Goal: Task Accomplishment & Management: Complete application form

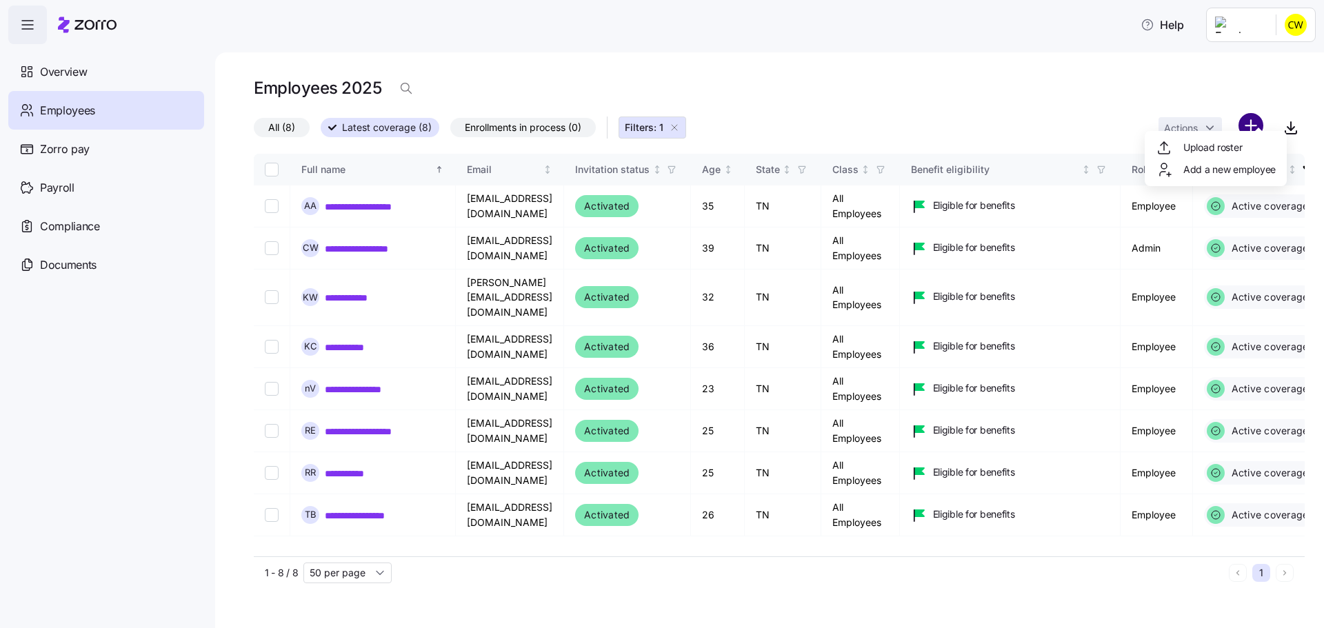
click at [1258, 108] on html "**********" at bounding box center [662, 310] width 1324 height 620
click at [1215, 168] on span "Add a new employee" at bounding box center [1230, 170] width 92 height 14
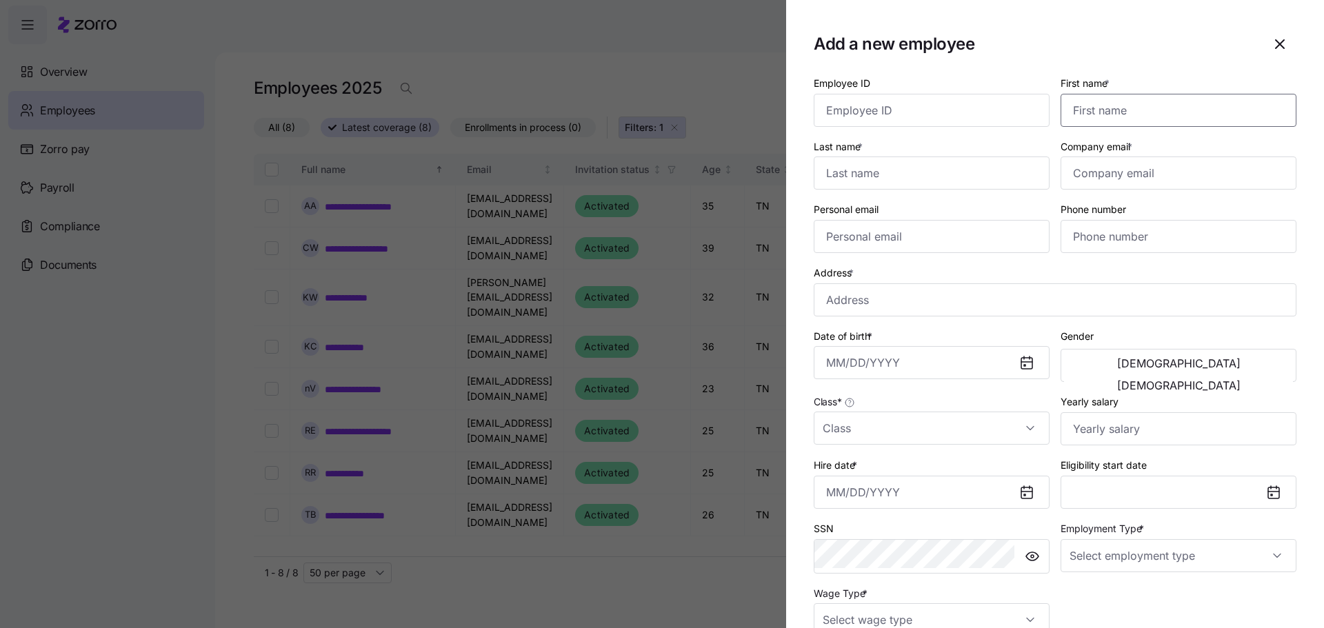
click at [1124, 94] on input "First name *" at bounding box center [1179, 110] width 236 height 33
type input "Gunja"
type input "Prajapati"
drag, startPoint x: 1167, startPoint y: 155, endPoint x: 1156, endPoint y: 152, distance: 11.4
click at [1167, 157] on input "Company email *" at bounding box center [1179, 173] width 236 height 33
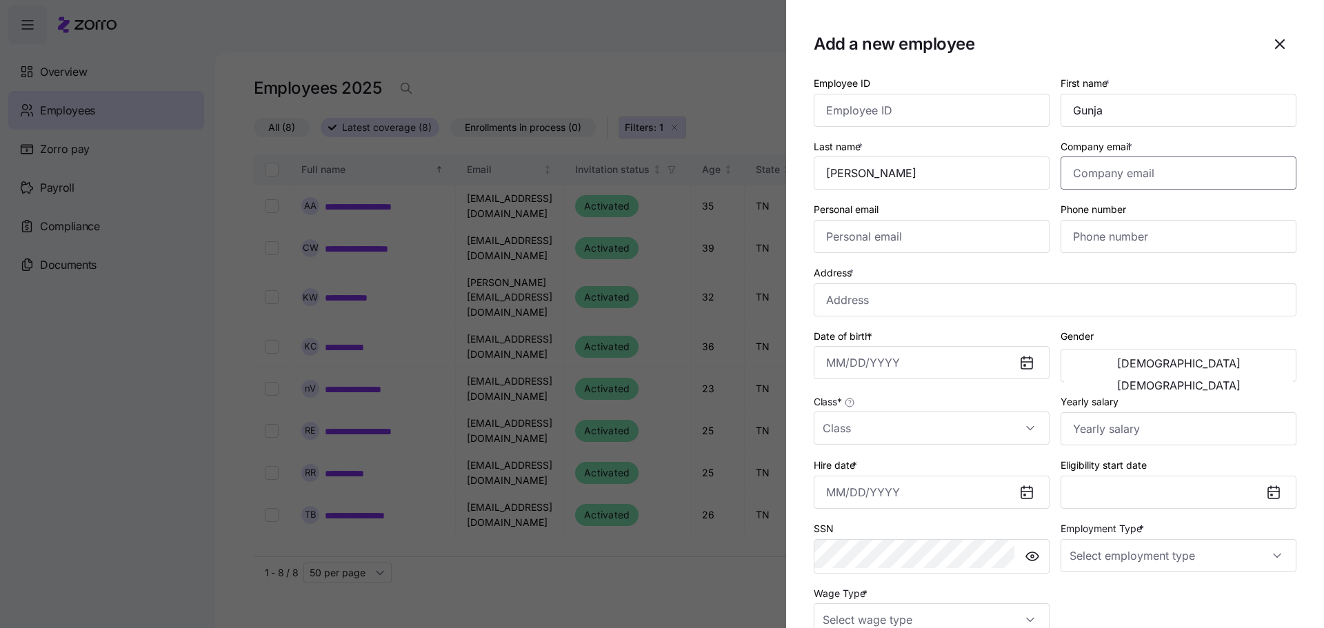
paste input "gunjaguddu23@gmail.com"
type input "gunjaguddu23@gmail.com"
click at [998, 220] on input "Personal email" at bounding box center [932, 236] width 236 height 33
click at [906, 283] on input "Address *" at bounding box center [1055, 299] width 483 height 33
type input "2266 Hospitality Ln, Murfreesboro, TN 37128, USA"
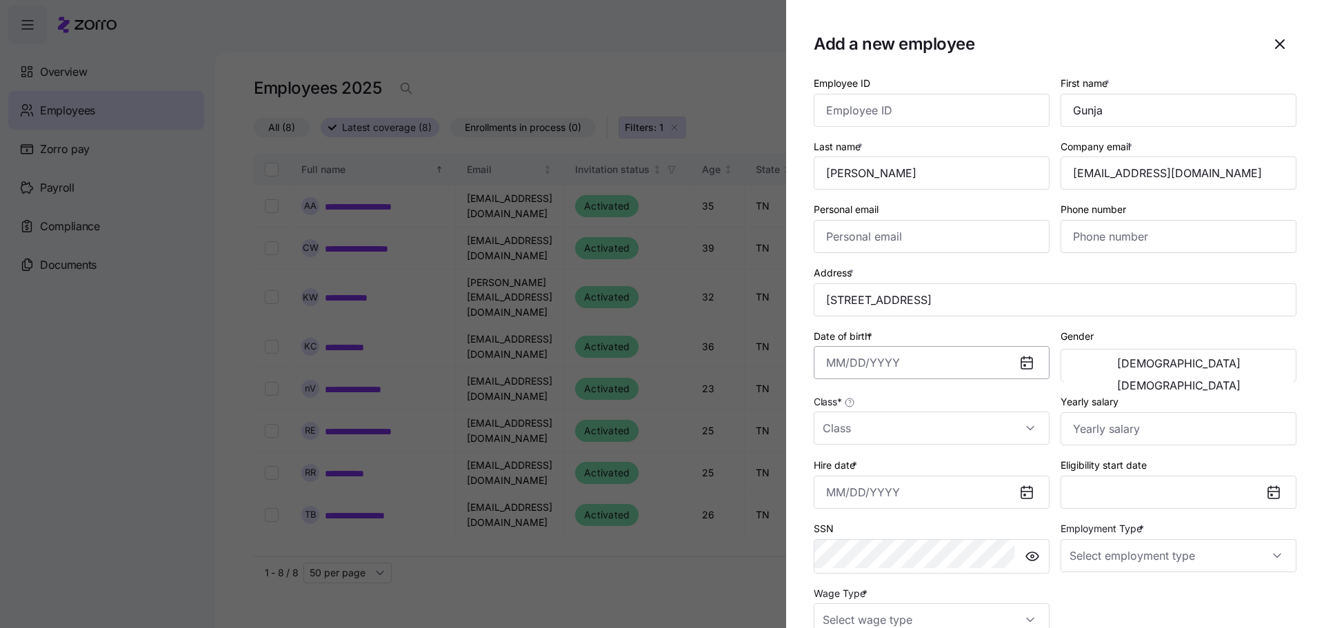
click at [926, 346] on input "Date of birth *" at bounding box center [932, 362] width 236 height 33
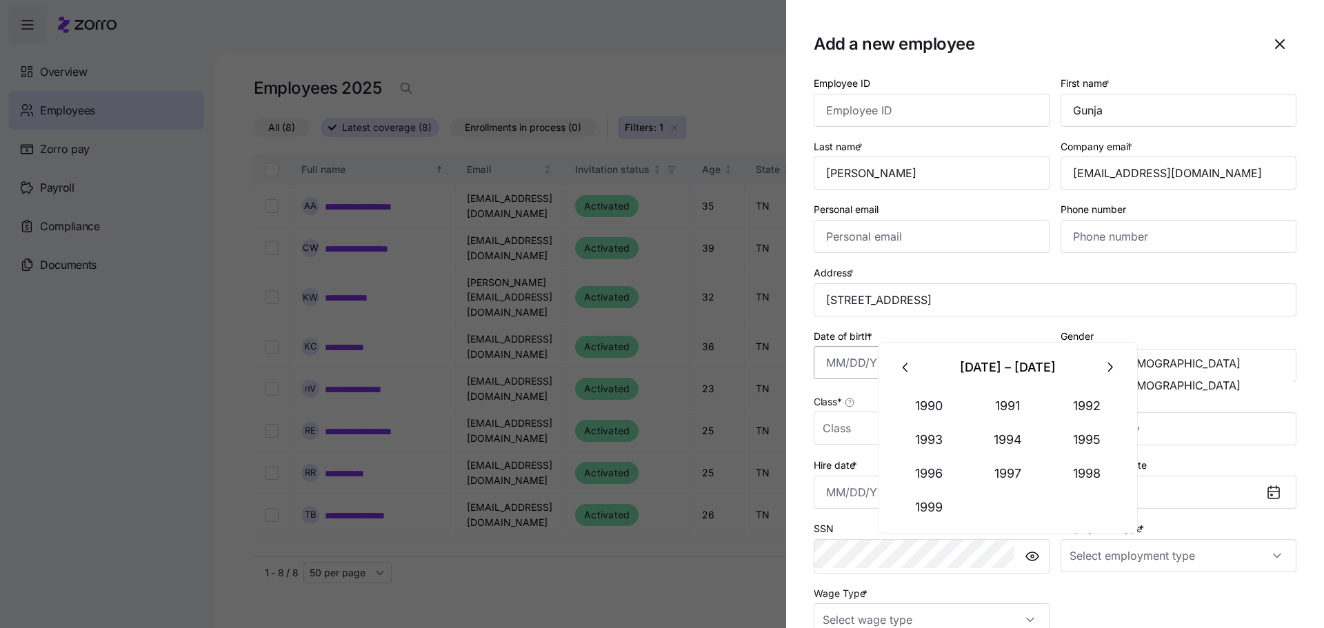
click at [957, 346] on input "Date of birth *" at bounding box center [932, 362] width 236 height 33
click at [1070, 464] on button "1998" at bounding box center [1087, 473] width 79 height 33
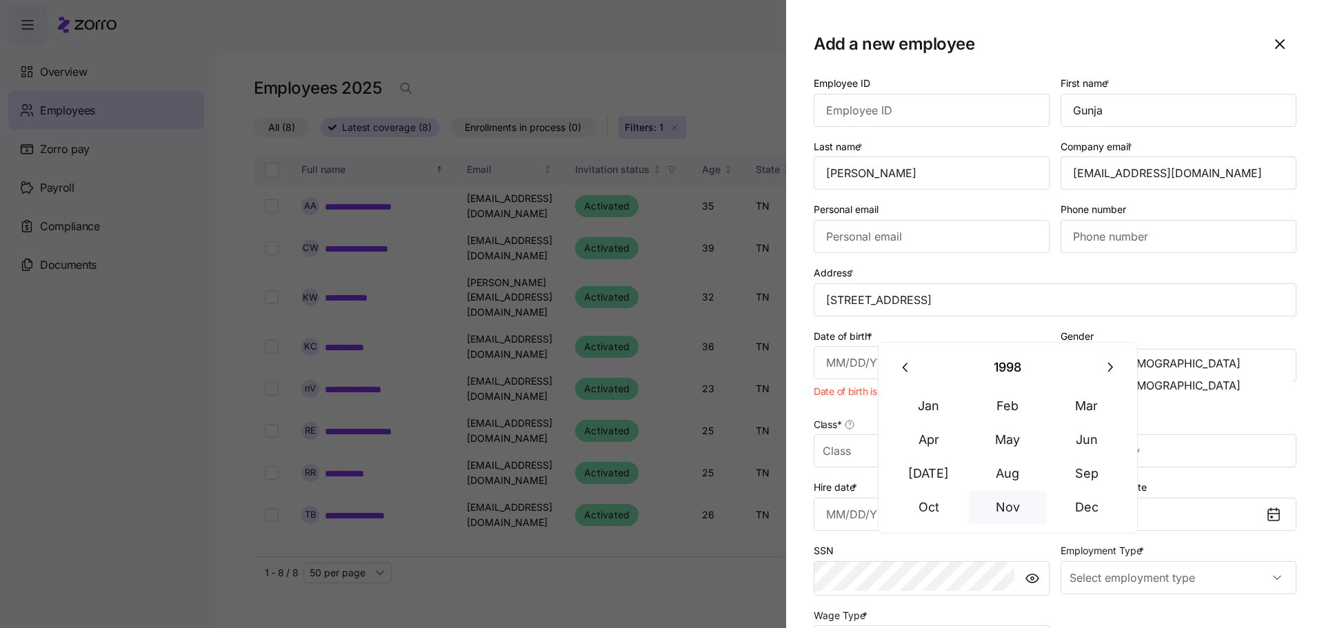
click at [993, 491] on button "Nov" at bounding box center [1008, 507] width 79 height 33
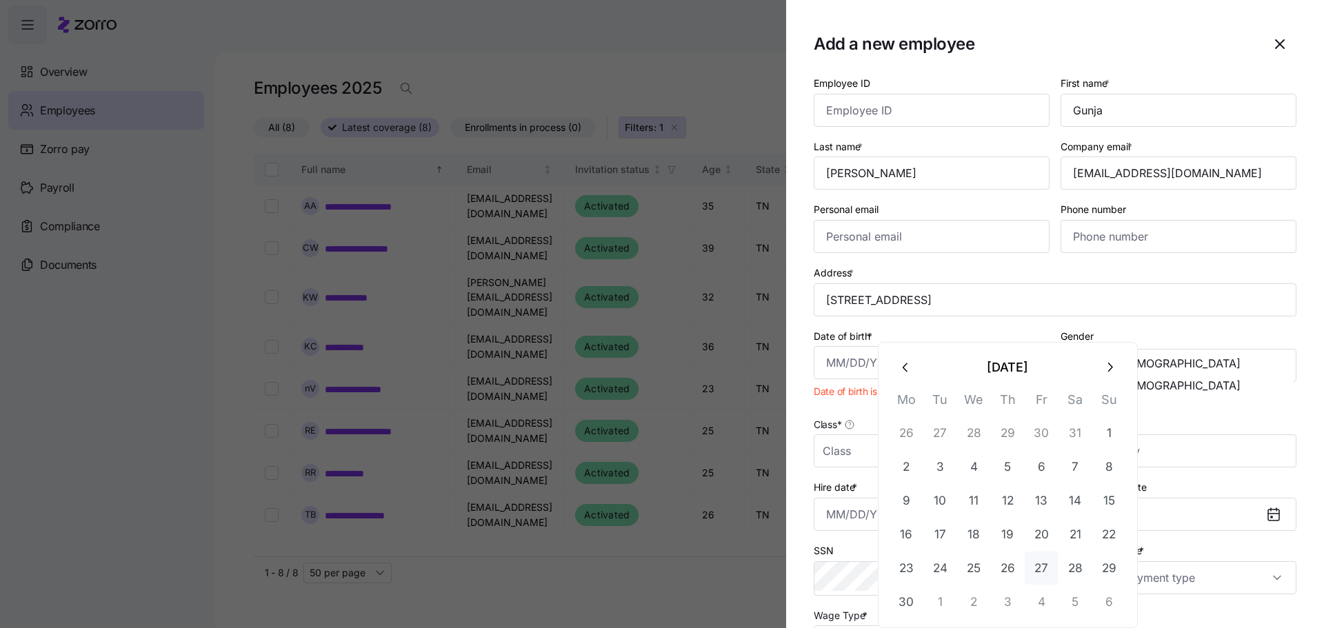
click at [1028, 552] on button "27" at bounding box center [1041, 568] width 33 height 33
type input "November 27, 1998"
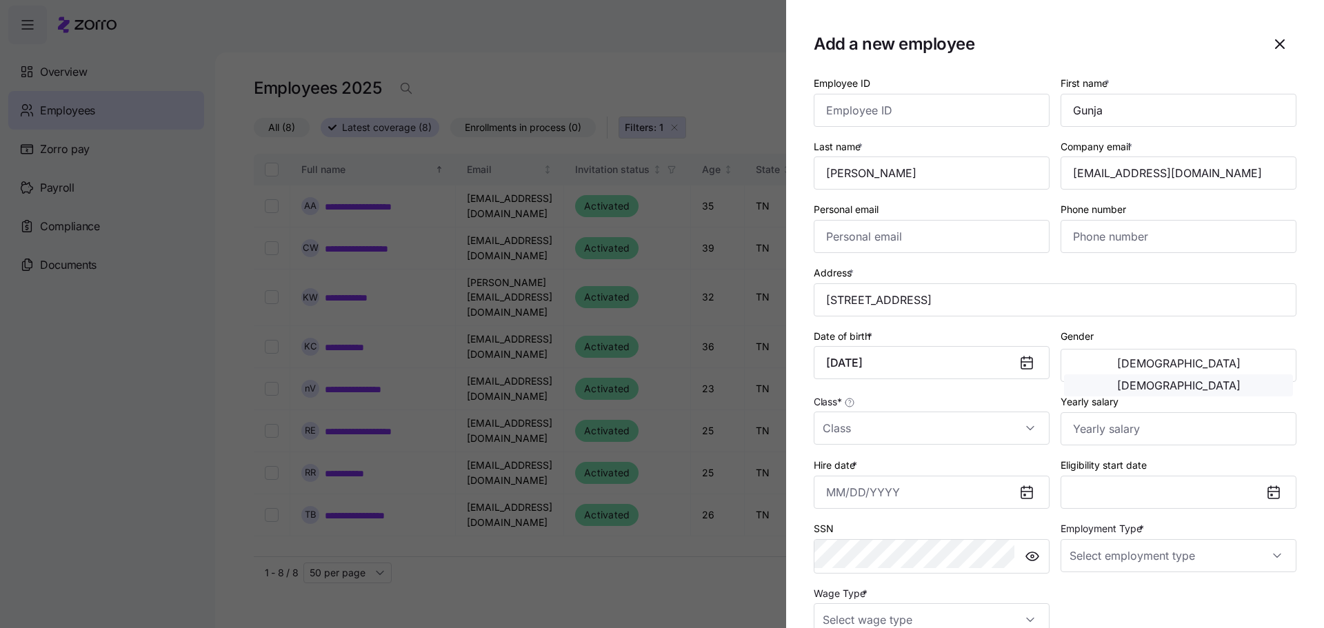
click at [1226, 380] on span "Female" at bounding box center [1178, 385] width 123 height 11
click at [924, 412] on input "Class *" at bounding box center [932, 428] width 236 height 33
click at [925, 420] on span "All Employees" at bounding box center [926, 419] width 63 height 15
type input "All Employees"
click at [926, 476] on input "Hire date *" at bounding box center [932, 492] width 236 height 33
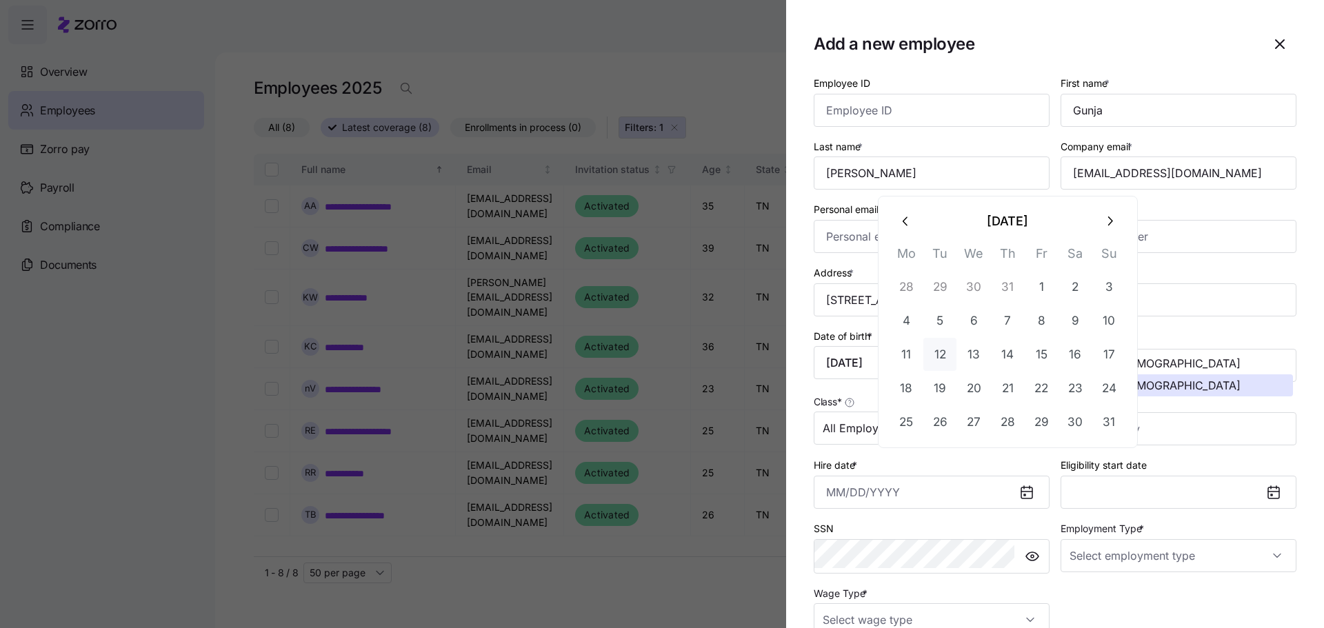
click at [935, 341] on button "12" at bounding box center [940, 354] width 33 height 33
type input "August 12, 2025"
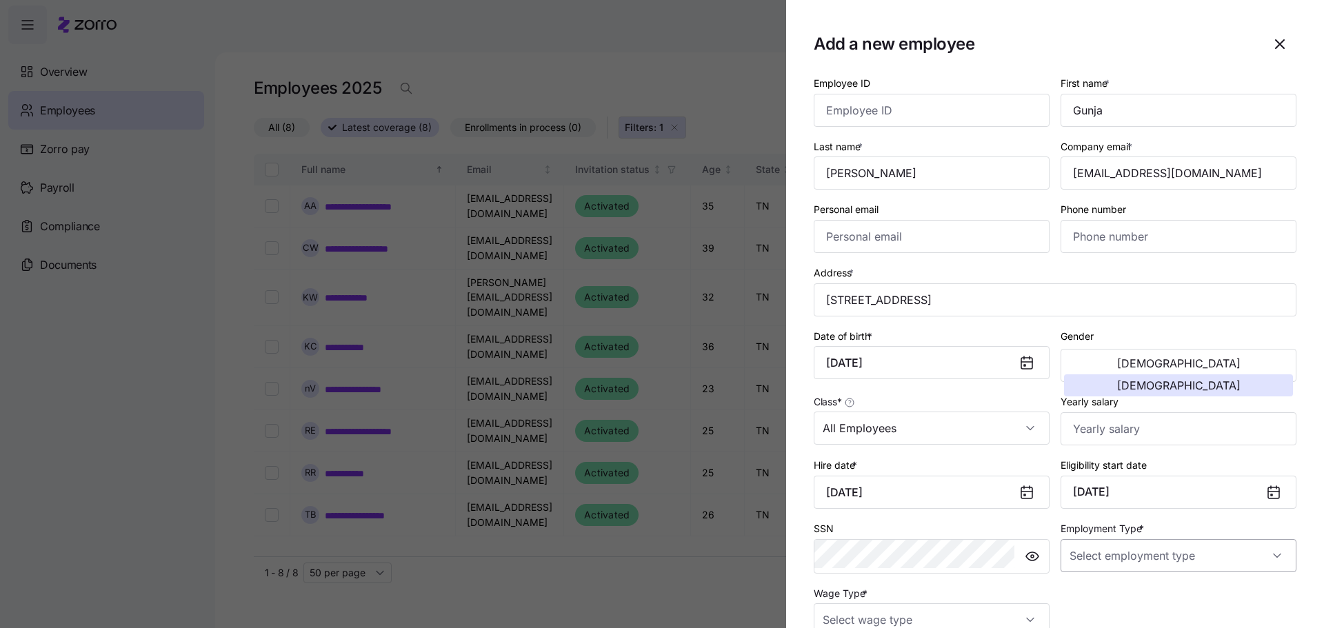
click at [1188, 539] on input "Employment Type *" at bounding box center [1179, 555] width 236 height 33
click at [1163, 528] on div "Full Time" at bounding box center [1189, 533] width 190 height 29
type input "Full Time"
click at [897, 604] on input "Wage Type *" at bounding box center [932, 620] width 236 height 33
click at [919, 524] on div "Hourly" at bounding box center [979, 519] width 190 height 29
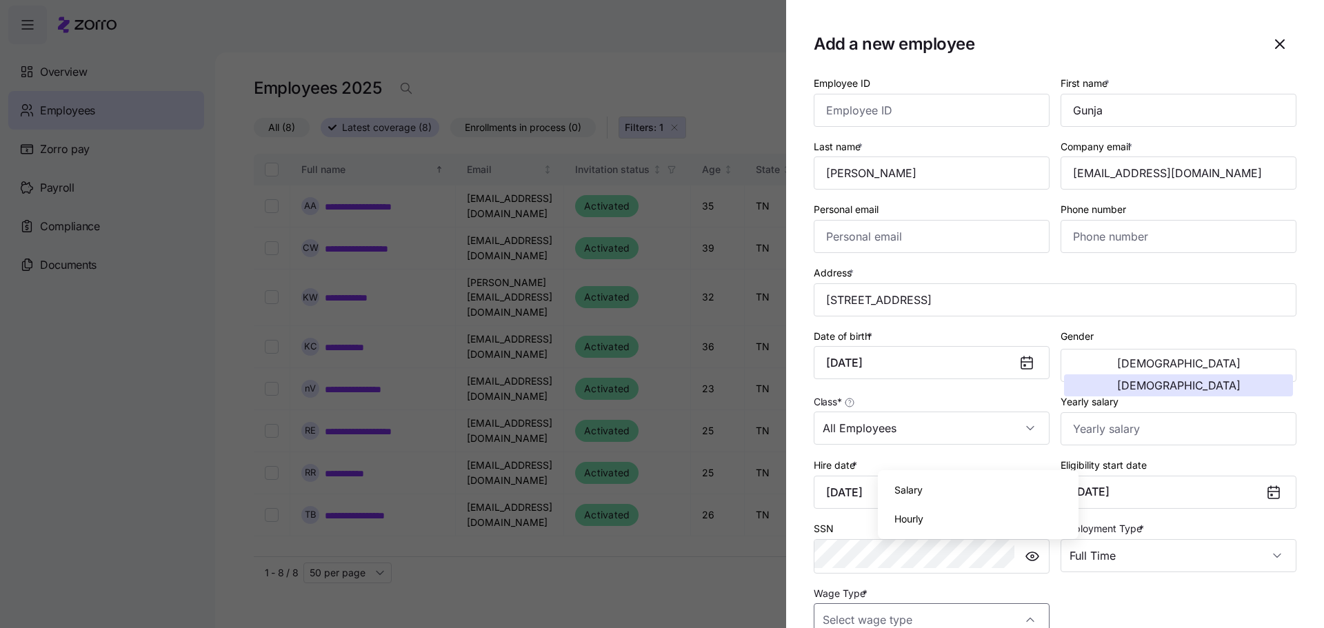
type input "Hourly"
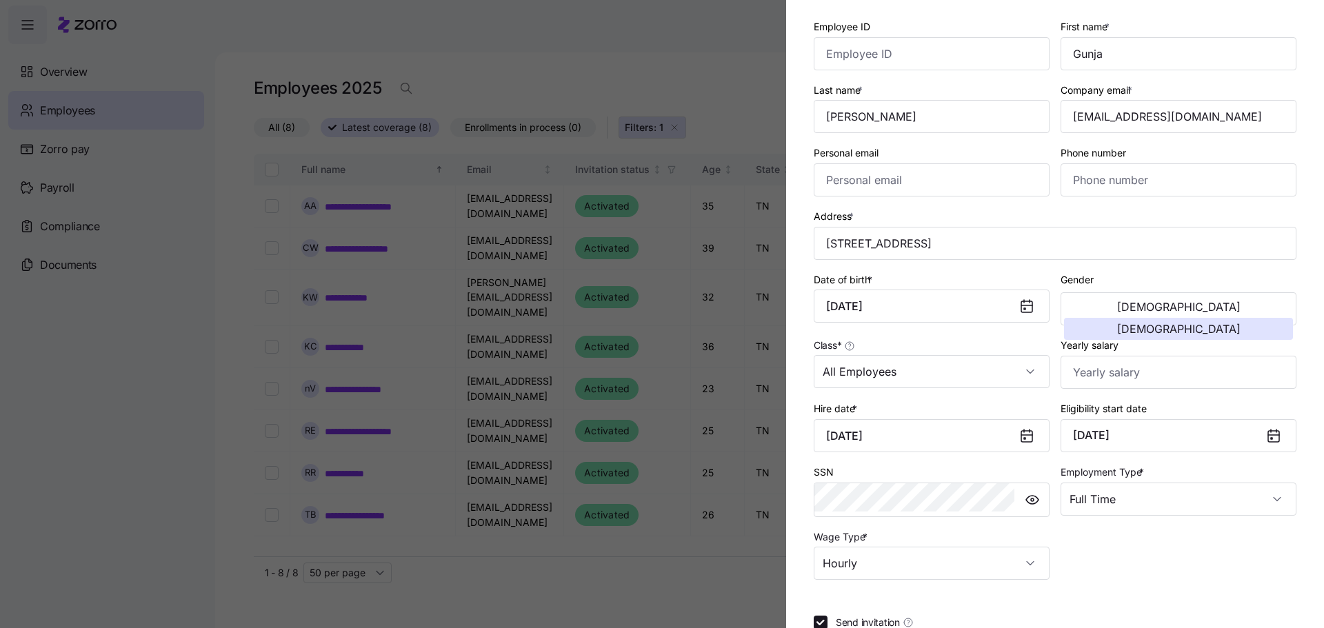
scroll to position [60, 0]
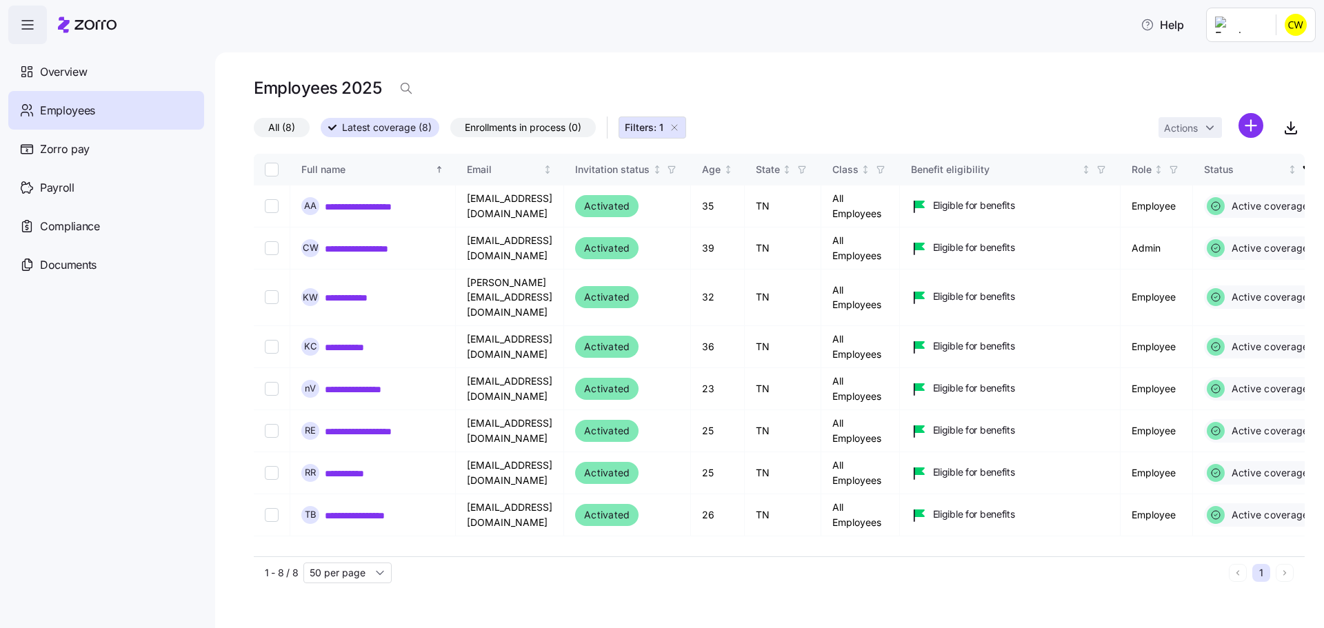
click at [268, 119] on span "All (8)" at bounding box center [281, 128] width 27 height 18
click at [254, 131] on input "All (8)" at bounding box center [254, 131] width 0 height 0
click at [478, 119] on span "Enrollments in process (0)" at bounding box center [523, 128] width 117 height 18
click at [450, 131] on input "Enrollments in process (0)" at bounding box center [450, 131] width 0 height 0
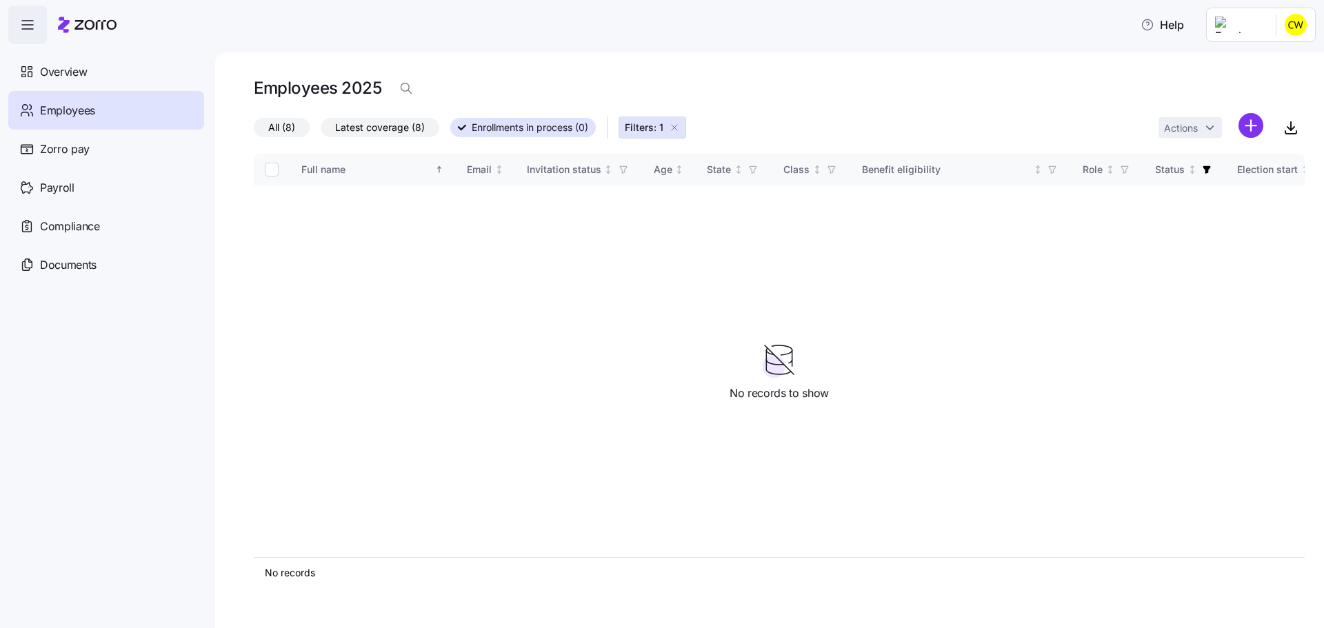
click at [341, 119] on span "Latest coverage (8)" at bounding box center [380, 128] width 90 height 18
click at [321, 131] on input "Latest coverage (8)" at bounding box center [321, 131] width 0 height 0
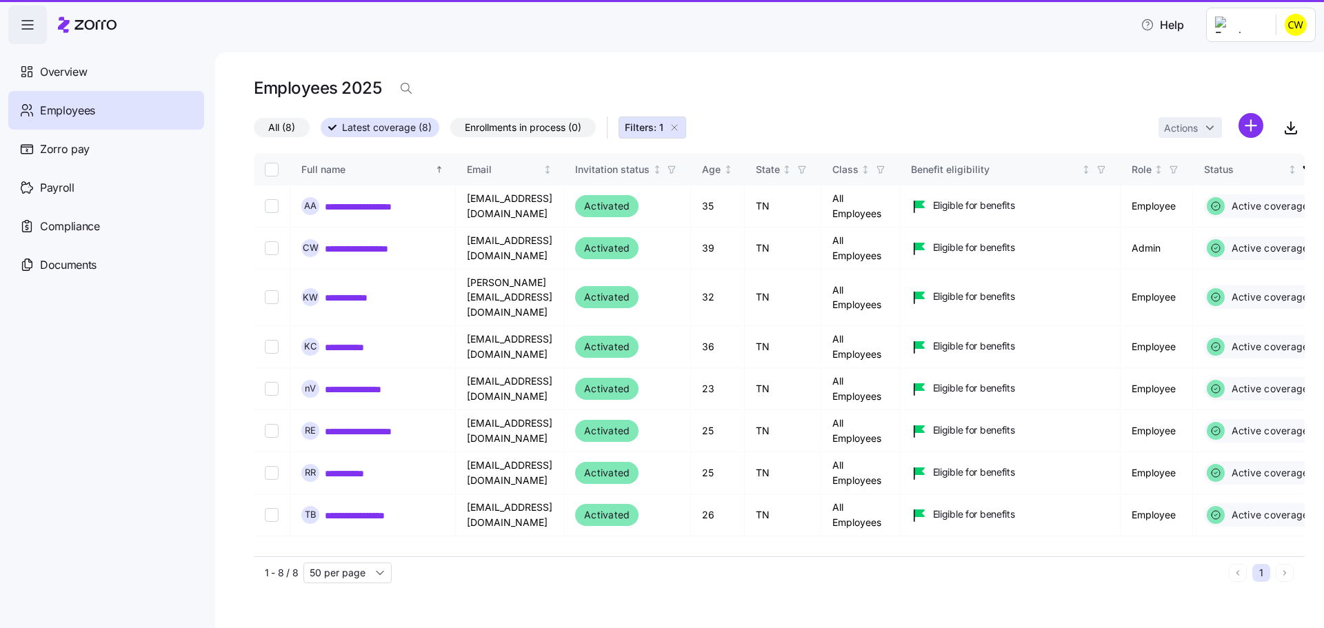
click at [268, 119] on span "All (8)" at bounding box center [281, 128] width 27 height 18
click at [254, 131] on input "All (8)" at bounding box center [254, 131] width 0 height 0
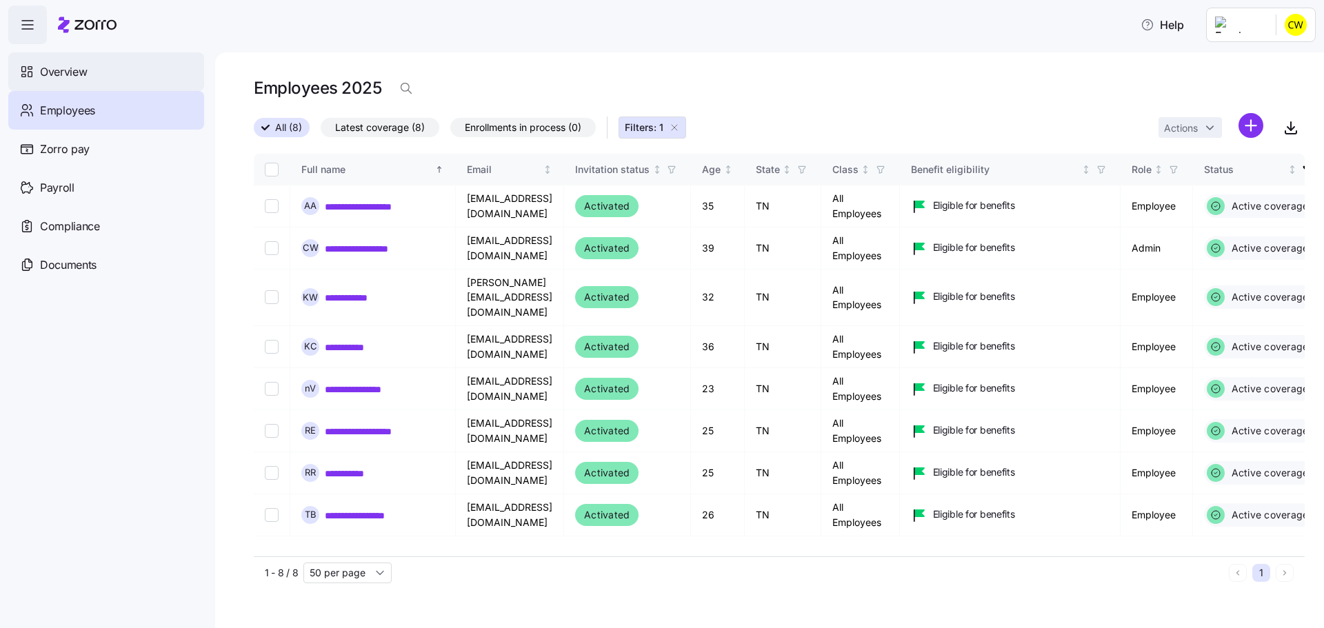
click at [86, 65] on div "Overview" at bounding box center [106, 71] width 196 height 39
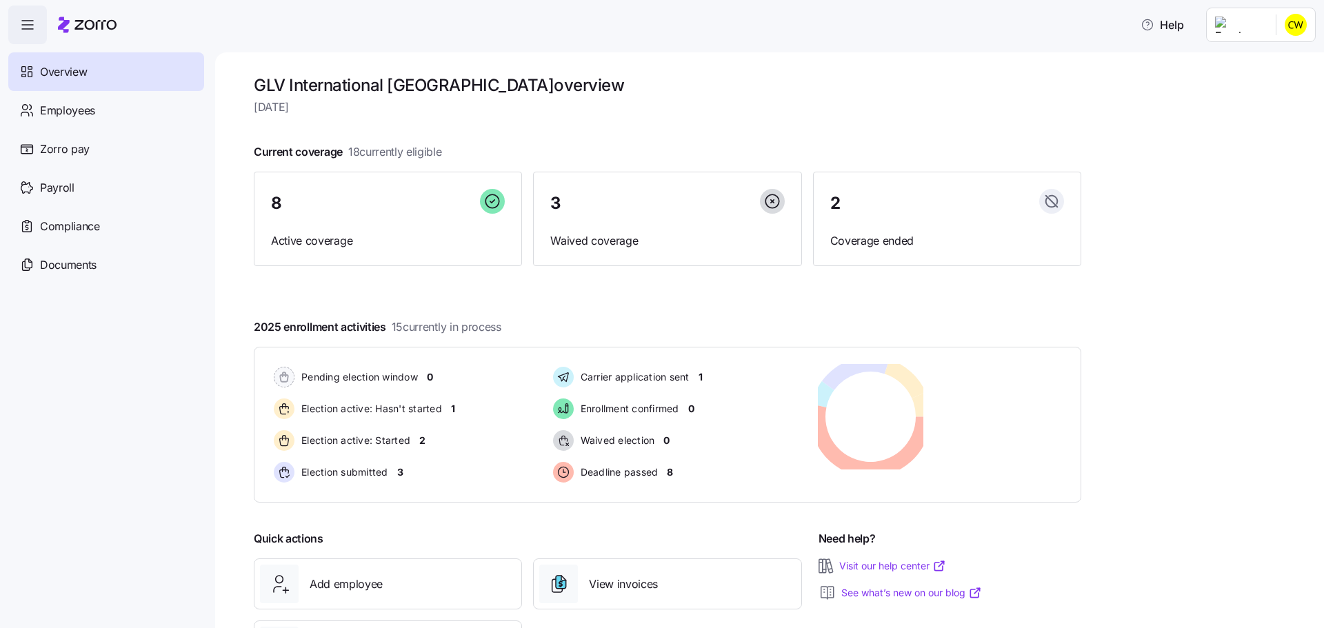
scroll to position [1, 0]
